Goal: Information Seeking & Learning: Learn about a topic

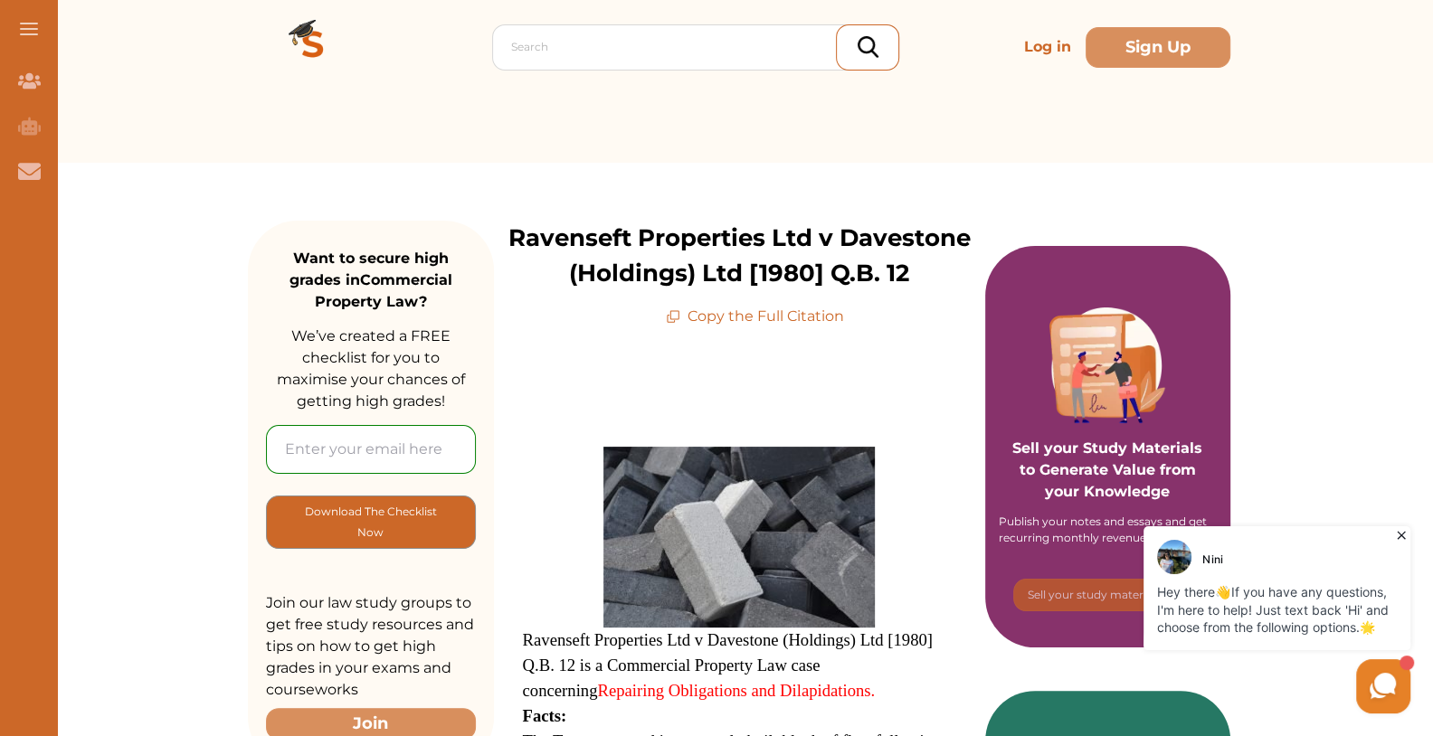
scroll to position [181, 0]
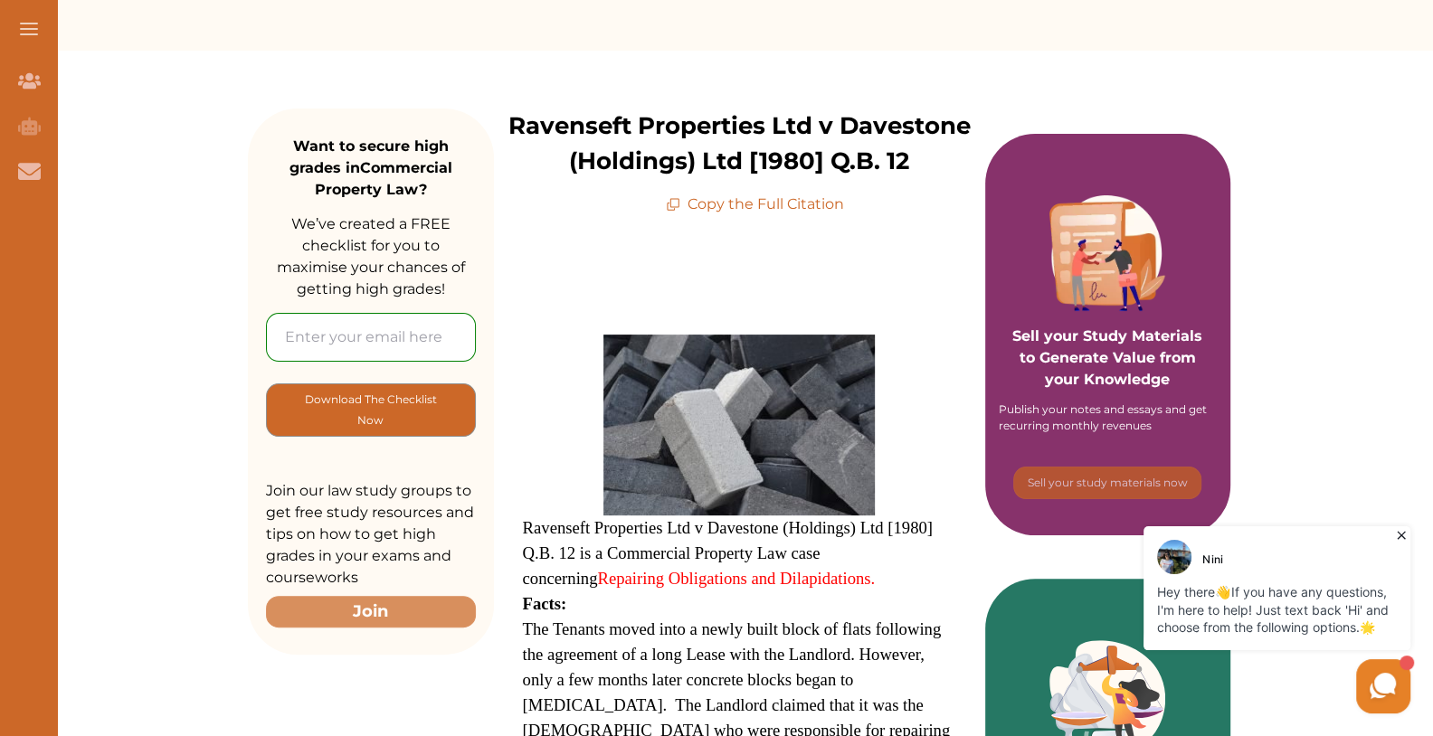
click at [778, 198] on p "Copy the Full Citation" at bounding box center [755, 205] width 178 height 22
click at [675, 204] on icon at bounding box center [673, 204] width 14 height 14
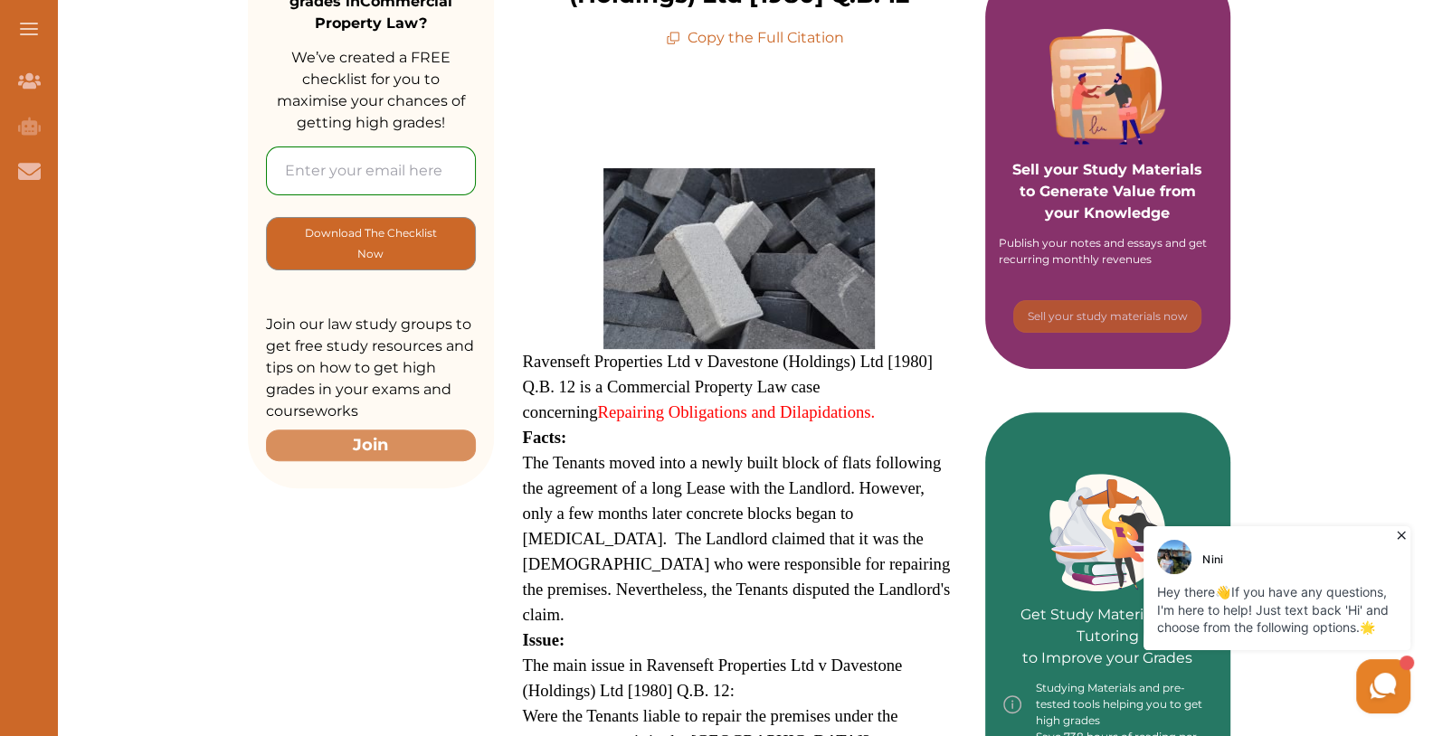
scroll to position [362, 0]
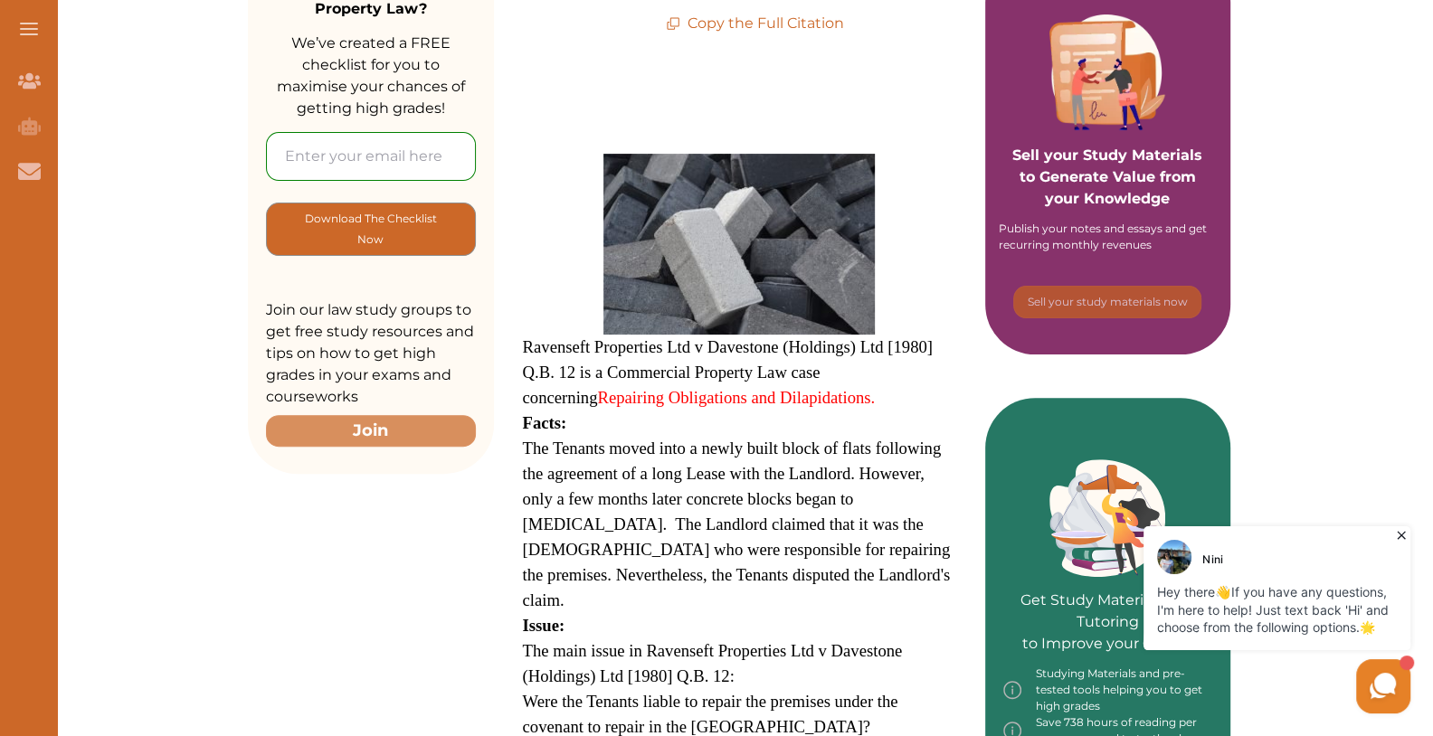
click at [714, 403] on link "Repairing Obligations and Dilapidations." at bounding box center [736, 397] width 278 height 19
